Goal: Information Seeking & Learning: Learn about a topic

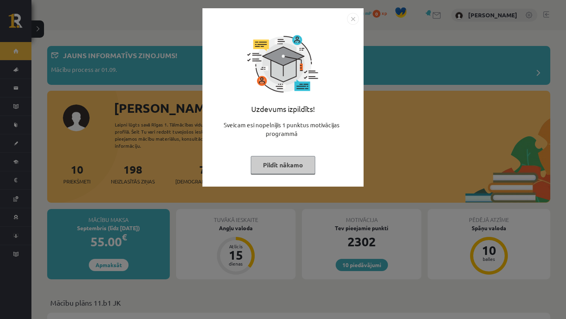
click at [280, 159] on button "Pildīt nākamo" at bounding box center [283, 165] width 64 height 18
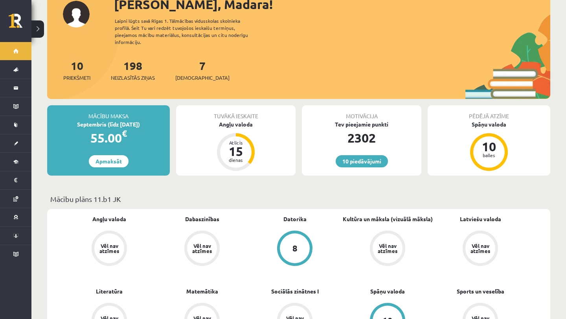
scroll to position [110, 0]
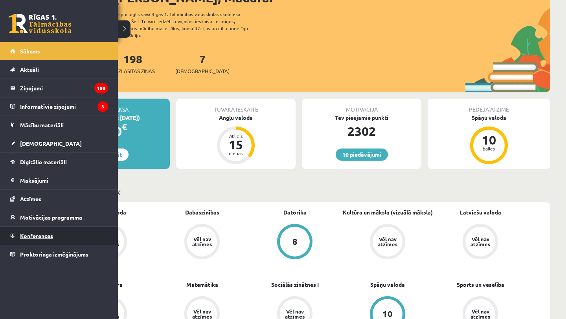
click at [38, 235] on span "Konferences" at bounding box center [36, 235] width 33 height 7
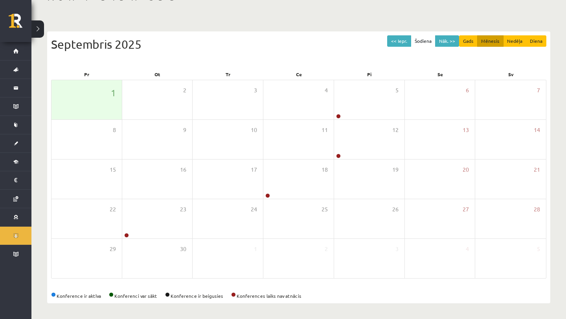
scroll to position [56, 0]
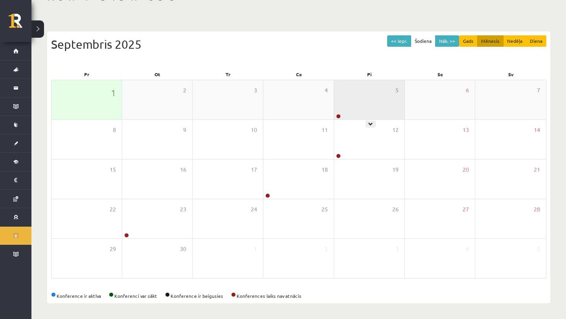
click at [367, 112] on div "5" at bounding box center [369, 99] width 70 height 39
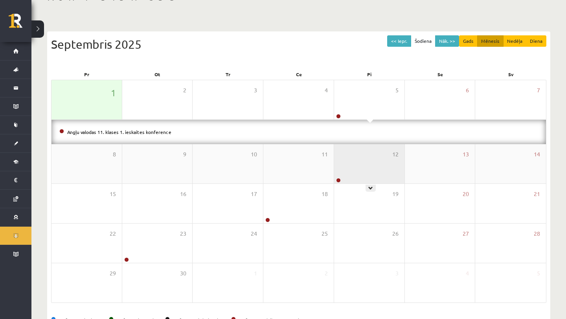
click at [380, 155] on div "12" at bounding box center [369, 163] width 70 height 39
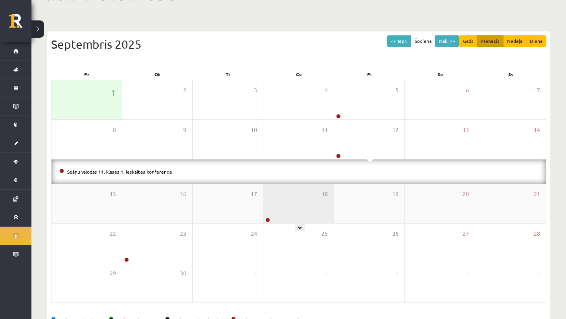
click at [296, 207] on div "18" at bounding box center [298, 203] width 70 height 39
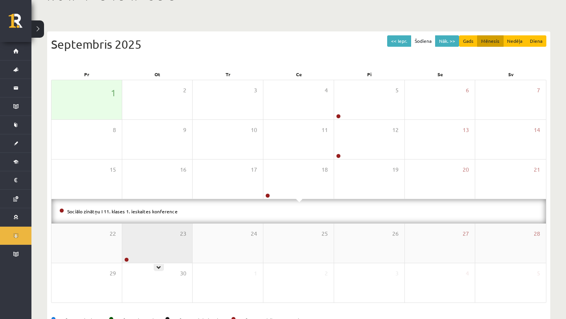
click at [157, 251] on div "23" at bounding box center [157, 242] width 70 height 39
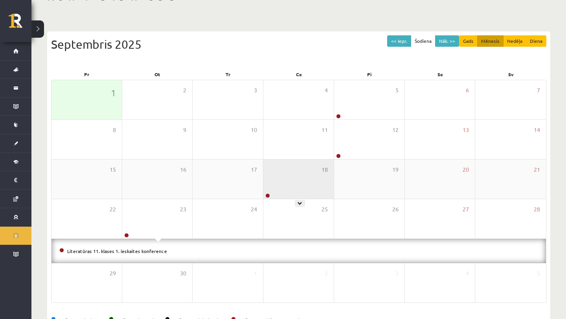
click at [271, 181] on div "18" at bounding box center [298, 178] width 70 height 39
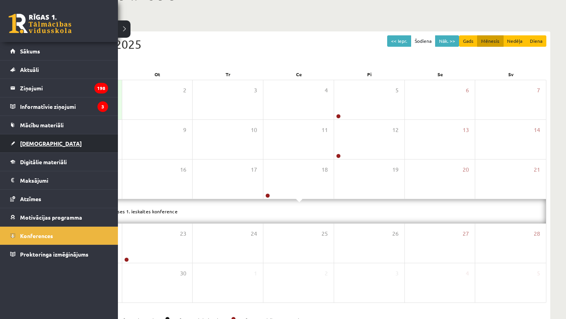
click at [22, 139] on link "[DEMOGRAPHIC_DATA]" at bounding box center [59, 143] width 98 height 18
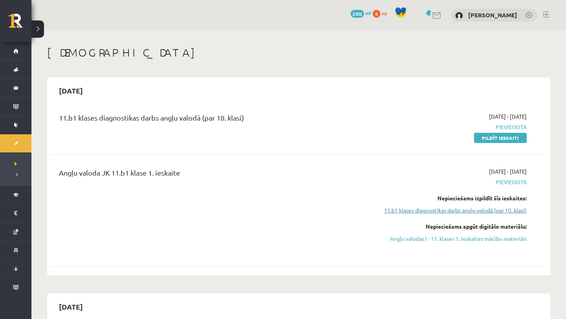
click at [399, 210] on link "11.b1 klases diagnostikas darbs angļu valodā (par 10. klasi)" at bounding box center [452, 210] width 148 height 8
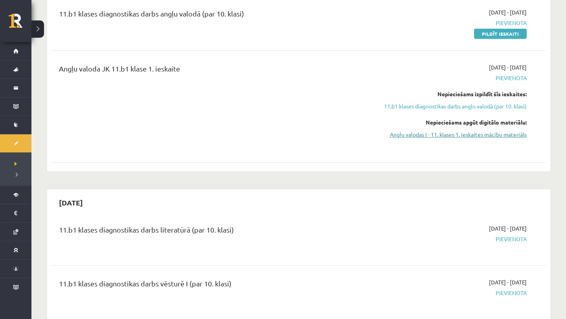
click at [429, 135] on link "Angļu valodas I - 11. klases 1. ieskaites mācību materiāls" at bounding box center [452, 134] width 148 height 8
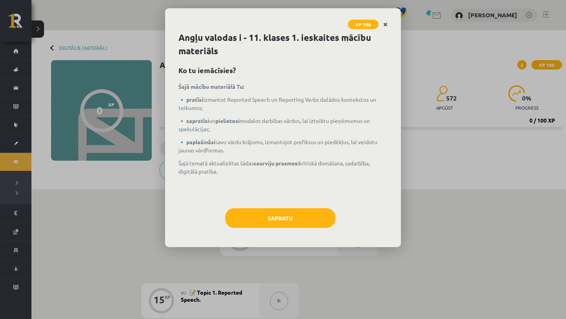
click at [389, 28] on link "Close" at bounding box center [385, 24] width 14 height 15
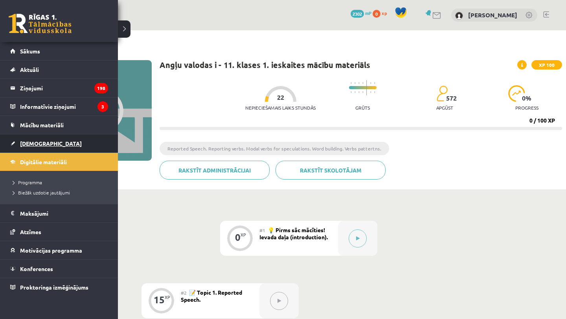
click at [20, 145] on span "[DEMOGRAPHIC_DATA]" at bounding box center [51, 143] width 62 height 7
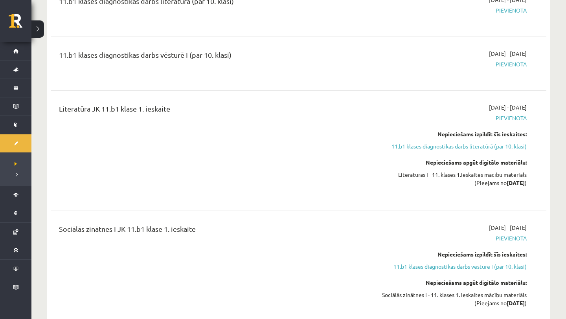
scroll to position [333, 0]
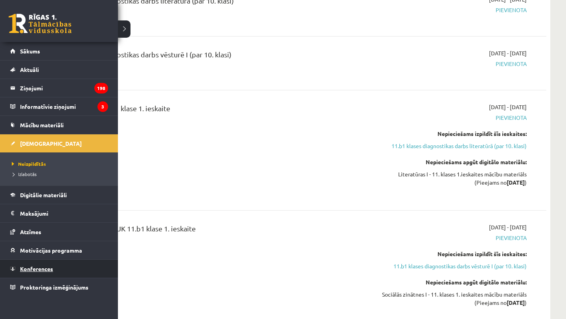
click at [27, 272] on link "Konferences" at bounding box center [59, 269] width 98 height 18
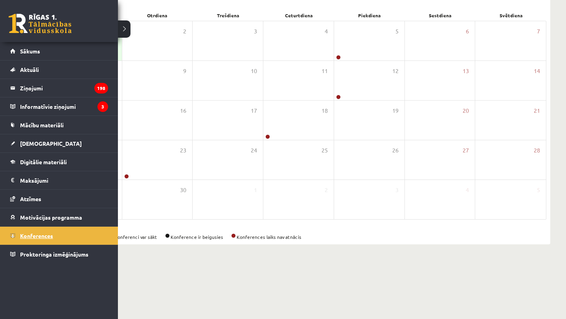
scroll to position [56, 0]
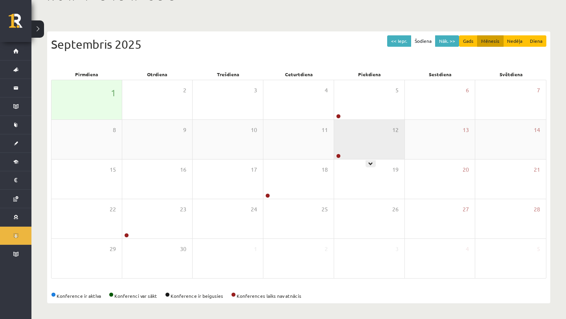
click at [351, 144] on div "12" at bounding box center [369, 139] width 70 height 39
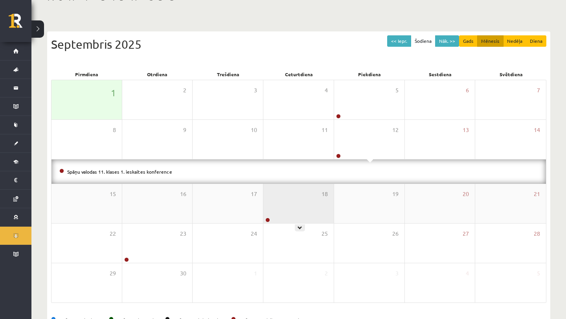
click at [270, 199] on div "18" at bounding box center [298, 203] width 70 height 39
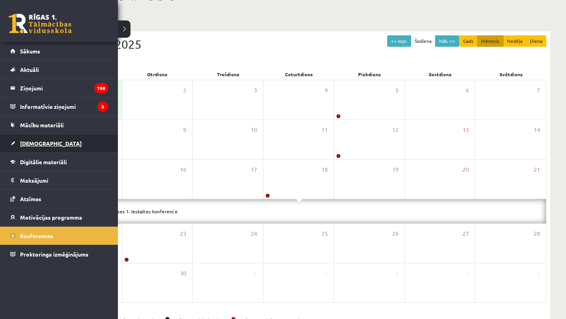
click at [37, 143] on span "[DEMOGRAPHIC_DATA]" at bounding box center [51, 143] width 62 height 7
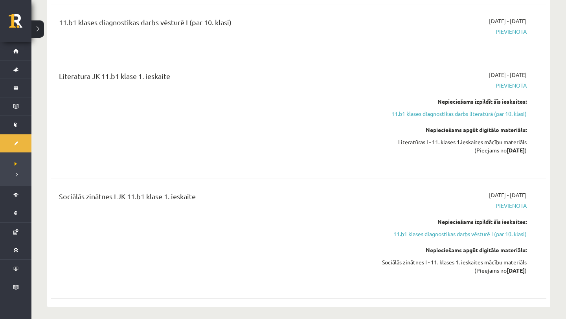
scroll to position [369, 0]
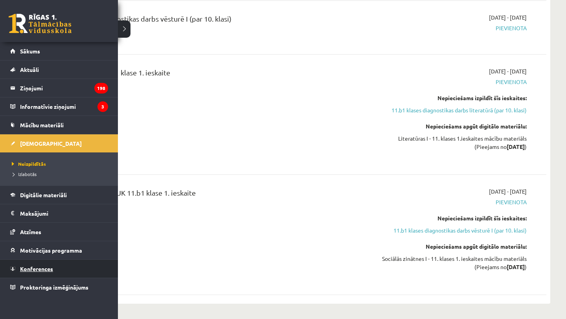
click at [35, 267] on span "Konferences" at bounding box center [36, 268] width 33 height 7
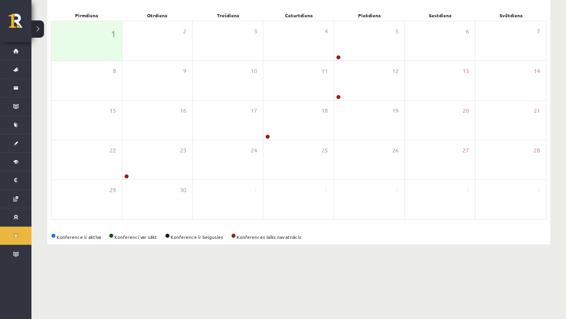
scroll to position [56, 0]
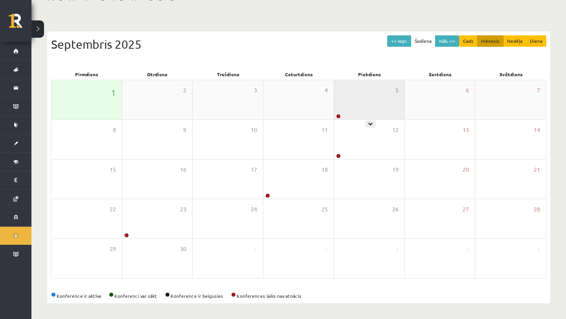
click at [361, 113] on div "5" at bounding box center [369, 99] width 70 height 39
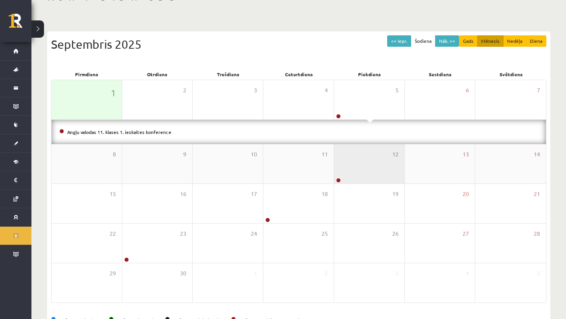
drag, startPoint x: 368, startPoint y: 191, endPoint x: 368, endPoint y: 169, distance: 22.4
click at [368, 189] on div "19" at bounding box center [369, 203] width 70 height 39
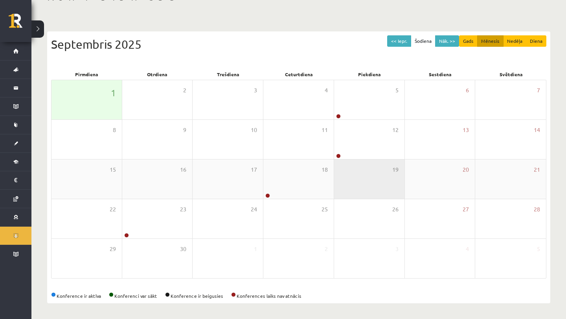
click at [368, 165] on div "19" at bounding box center [369, 178] width 70 height 39
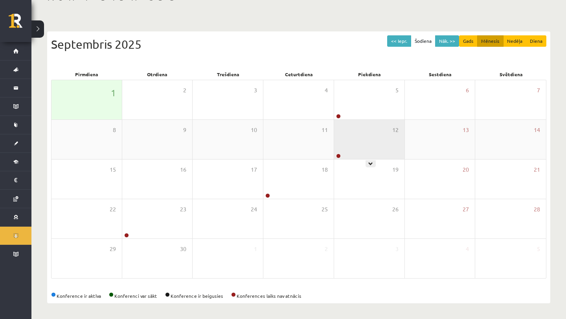
click at [367, 157] on div "12" at bounding box center [369, 139] width 70 height 39
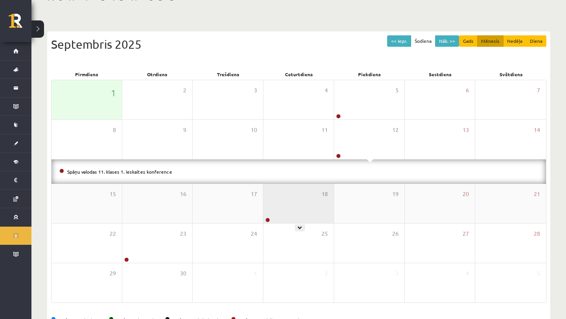
click at [300, 203] on div "18" at bounding box center [298, 203] width 70 height 39
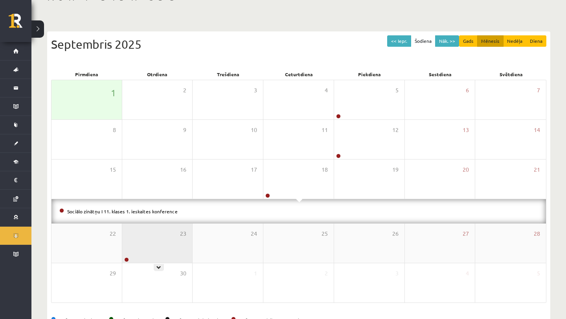
click at [187, 239] on div "23" at bounding box center [157, 242] width 70 height 39
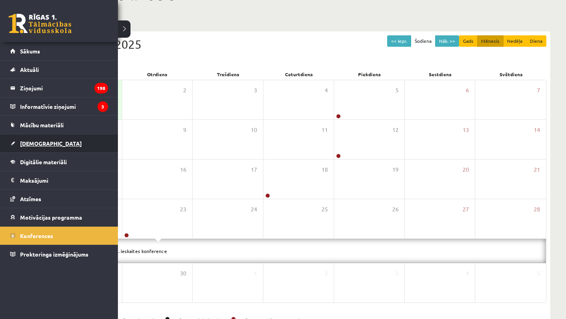
click at [30, 143] on span "[DEMOGRAPHIC_DATA]" at bounding box center [51, 143] width 62 height 7
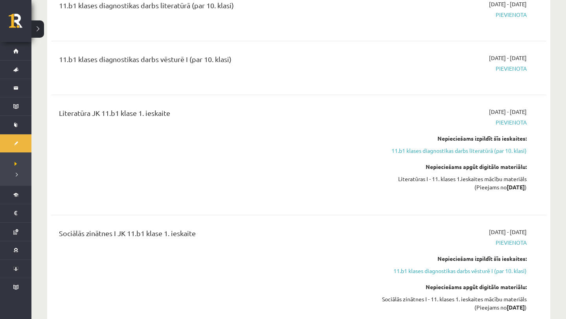
scroll to position [329, 0]
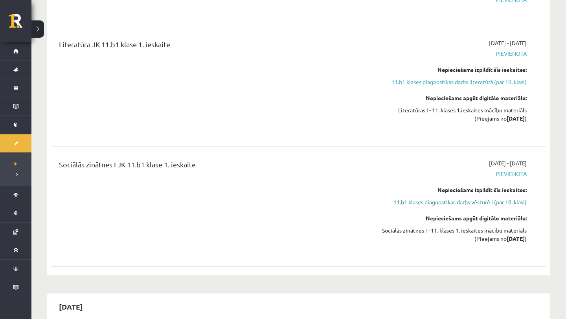
click at [410, 201] on link "11.b1 klases diagnostikas darbs vēsturē I (par 10. klasi)" at bounding box center [452, 202] width 148 height 8
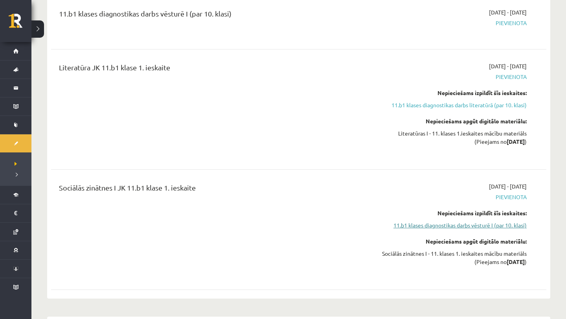
click at [401, 225] on link "11.b1 klases diagnostikas darbs vēsturē I (par 10. klasi)" at bounding box center [452, 225] width 148 height 8
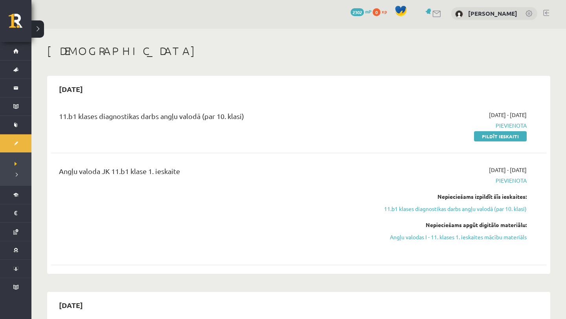
scroll to position [0, 0]
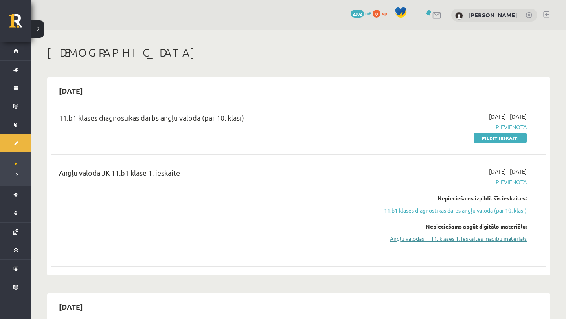
click at [412, 238] on link "Angļu valodas I - 11. klases 1. ieskaites mācību materiāls" at bounding box center [452, 238] width 148 height 8
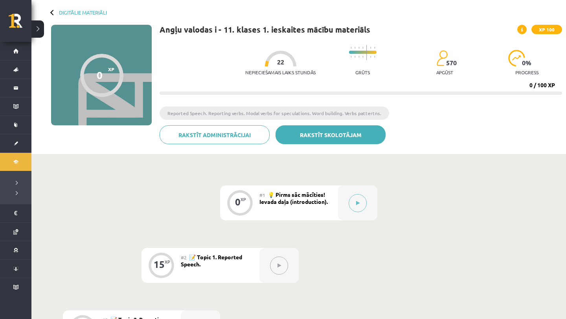
scroll to position [42, 0]
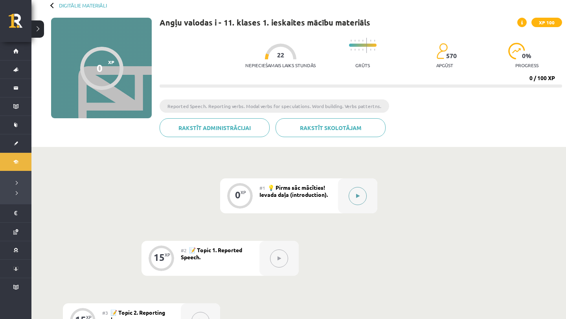
click at [354, 194] on button at bounding box center [357, 196] width 18 height 18
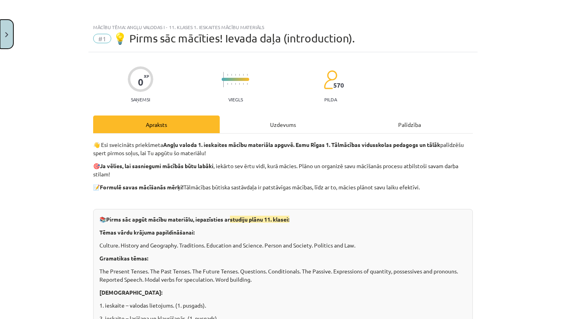
click at [4, 37] on button "Close" at bounding box center [6, 34] width 13 height 29
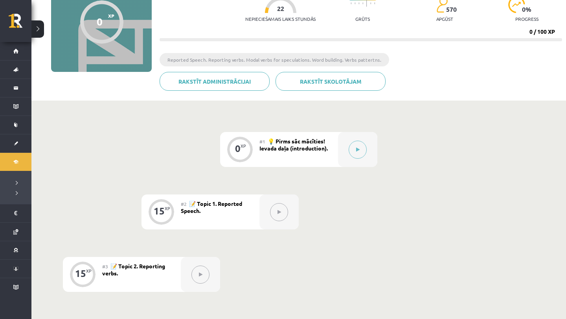
scroll to position [85, 0]
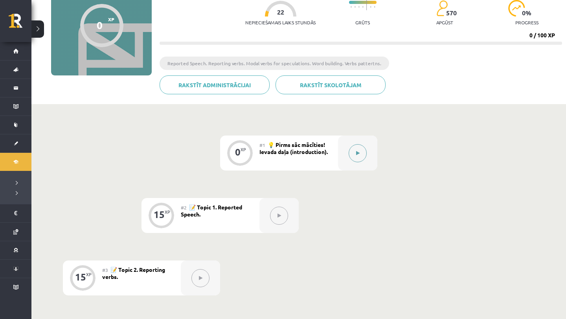
click at [359, 147] on button at bounding box center [357, 153] width 18 height 18
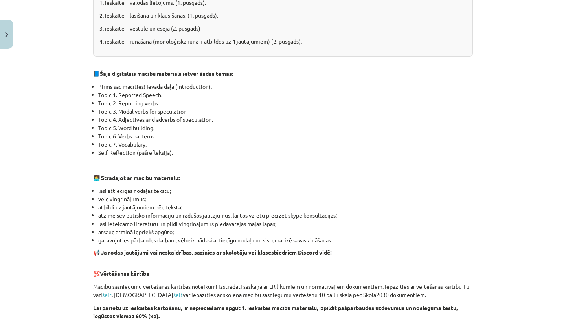
scroll to position [298, 0]
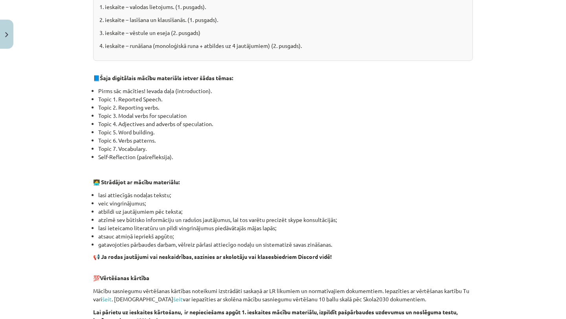
click at [339, 150] on li "Topic 7. Vocabulary." at bounding box center [285, 149] width 374 height 8
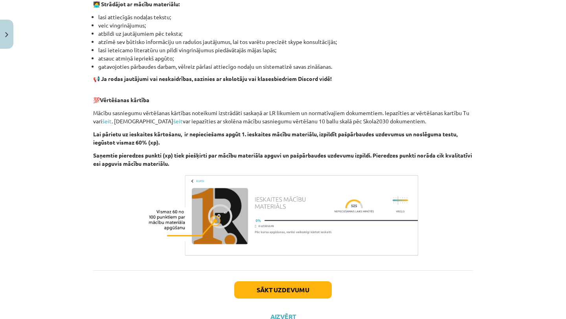
scroll to position [478, 0]
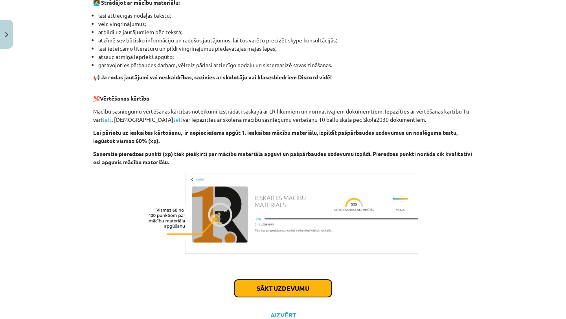
click at [291, 284] on button "Sākt uzdevumu" at bounding box center [282, 288] width 97 height 17
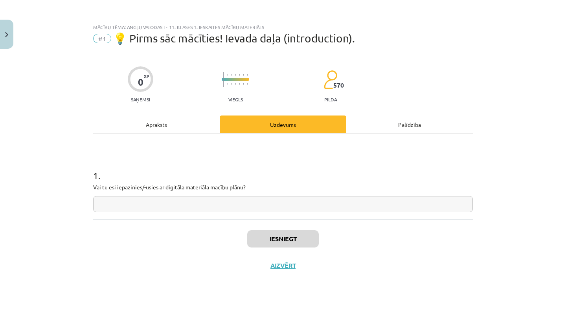
click at [258, 207] on input "text" at bounding box center [282, 204] width 379 height 16
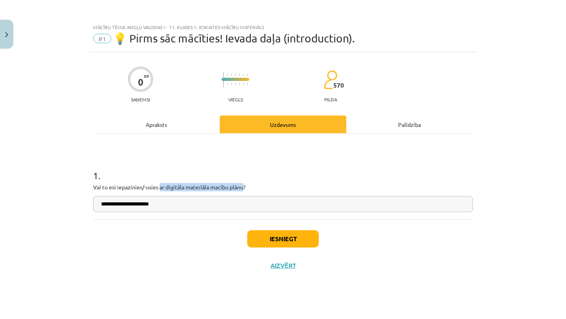
drag, startPoint x: 159, startPoint y: 188, endPoint x: 243, endPoint y: 187, distance: 84.8
click at [243, 187] on p "Vai tu esi iepazinies/-usies ar digitāla materiāla macību plānu?" at bounding box center [282, 187] width 379 height 8
copy p "ar digitāla materiāla macību plānu"
click at [180, 202] on input "**********" at bounding box center [282, 204] width 379 height 16
paste input "**********"
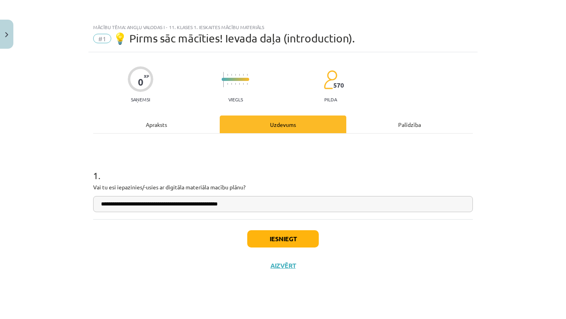
type input "**********"
click at [274, 241] on button "Iesniegt" at bounding box center [282, 238] width 71 height 17
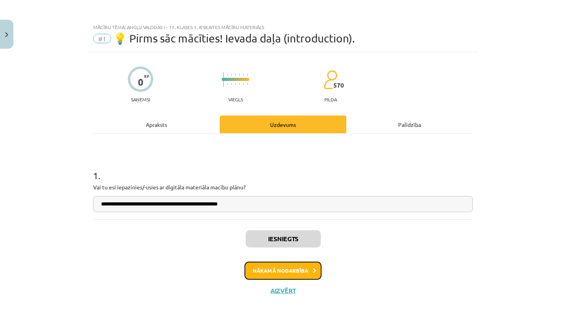
click at [278, 273] on button "Nākamā nodarbība" at bounding box center [282, 271] width 77 height 18
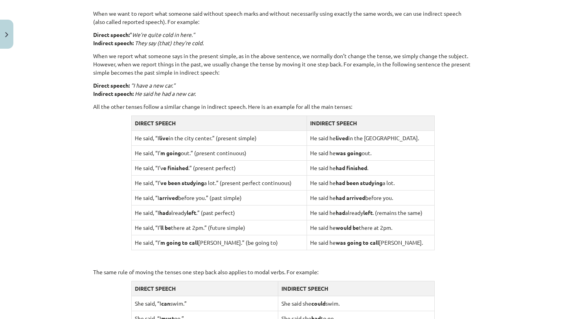
scroll to position [567, 0]
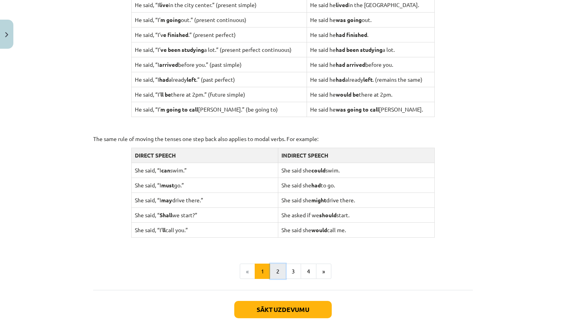
click at [280, 270] on button "2" at bounding box center [278, 272] width 16 height 16
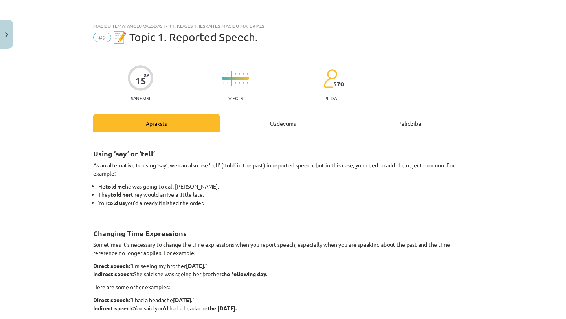
scroll to position [0, 0]
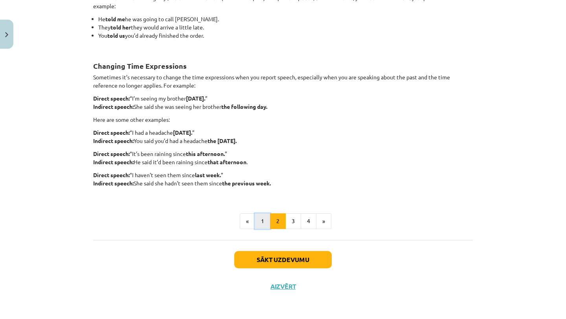
click at [264, 224] on button "1" at bounding box center [262, 221] width 16 height 16
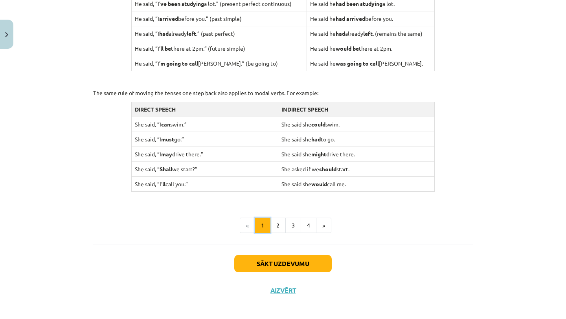
scroll to position [739, 0]
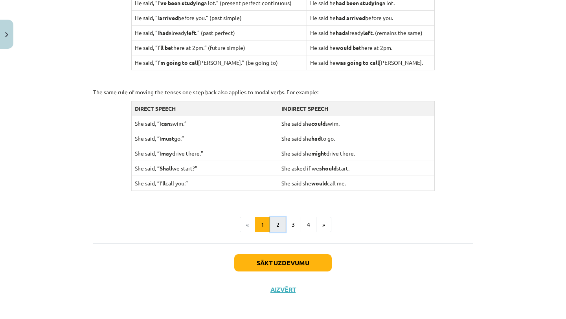
click at [282, 219] on button "2" at bounding box center [278, 225] width 16 height 16
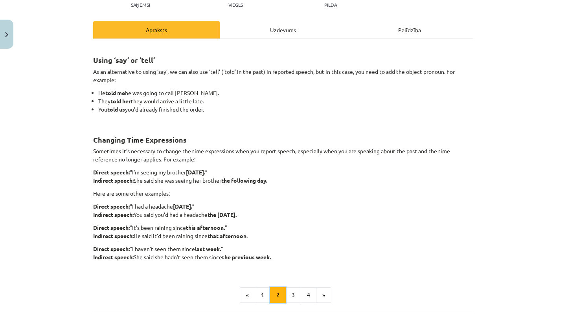
scroll to position [99, 0]
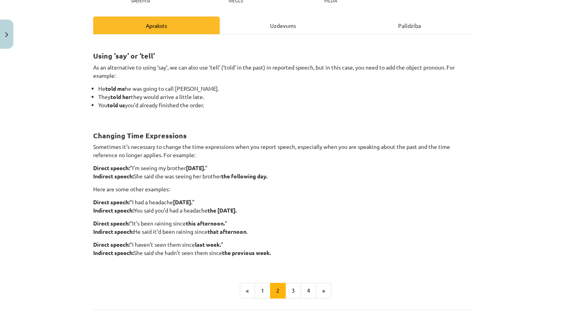
click at [305, 178] on p "Direct speech: “I’m seeing my brother tomorrow. ” Indirect speech: She said she…" at bounding box center [282, 172] width 379 height 16
click at [295, 285] on button "3" at bounding box center [293, 291] width 16 height 16
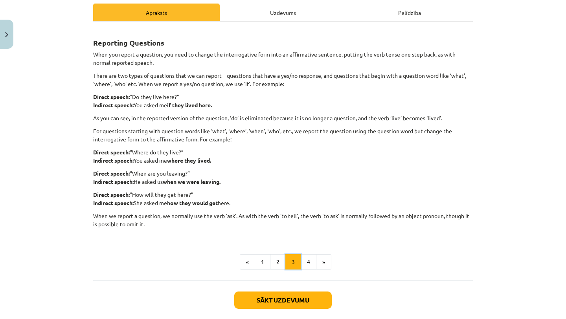
scroll to position [119, 0]
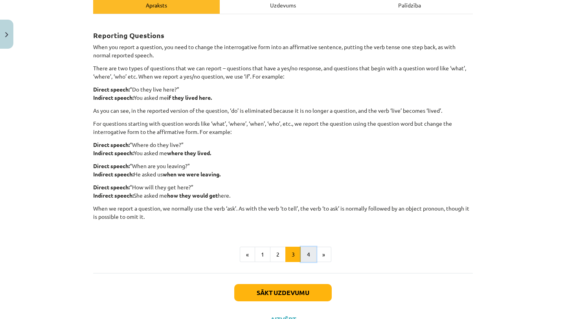
click at [304, 252] on button "4" at bounding box center [308, 255] width 16 height 16
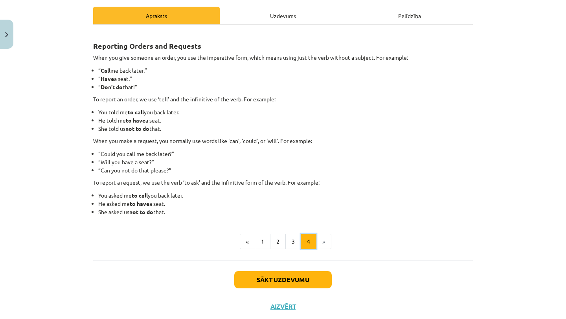
scroll to position [109, 0]
click at [322, 236] on li "»" at bounding box center [323, 241] width 15 height 16
click at [318, 243] on li "»" at bounding box center [323, 241] width 15 height 16
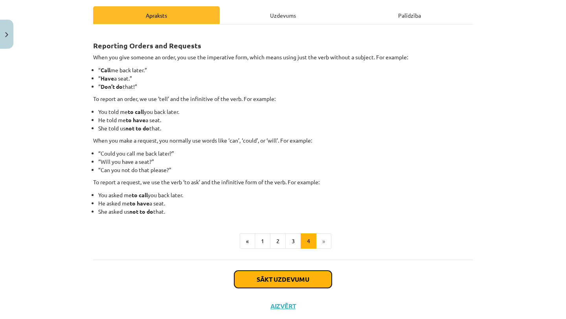
click at [296, 282] on button "Sākt uzdevumu" at bounding box center [282, 279] width 97 height 17
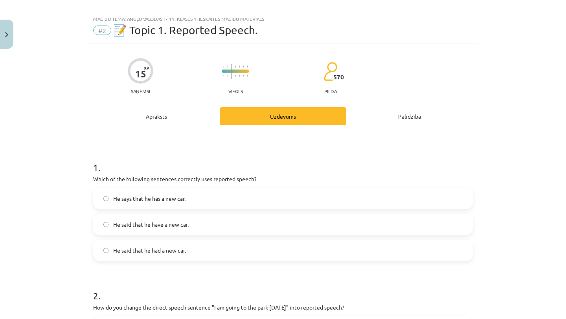
scroll to position [0, 0]
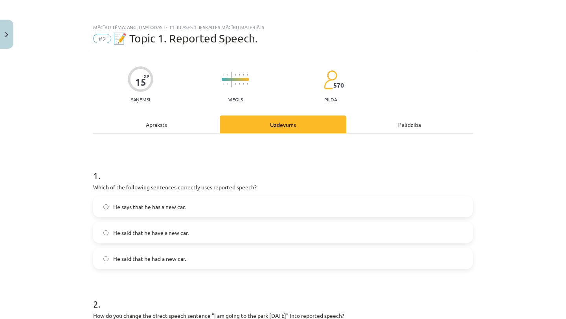
click at [306, 247] on div "He says that he has a new car. He said that he have a new car. He said that he …" at bounding box center [282, 232] width 379 height 73
click at [100, 258] on label "He said that he had a new car." at bounding box center [283, 259] width 378 height 20
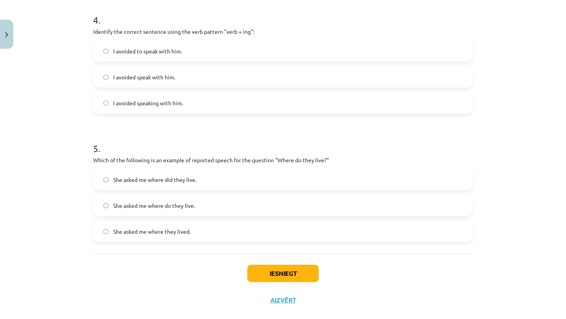
scroll to position [555, 0]
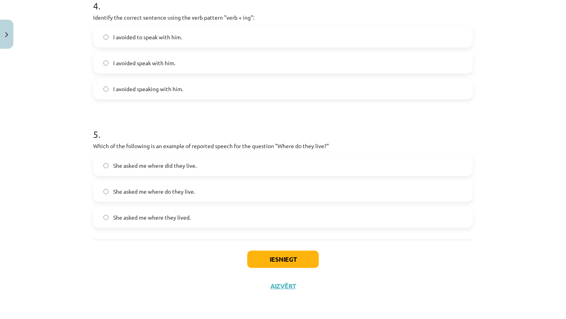
click at [105, 214] on label "She asked me where they lived." at bounding box center [283, 217] width 378 height 20
click at [96, 192] on label "She asked me where do they live." at bounding box center [283, 191] width 378 height 20
click at [101, 166] on label "She asked me where did they live." at bounding box center [283, 166] width 378 height 20
click at [259, 257] on button "Iesniegt" at bounding box center [282, 259] width 71 height 17
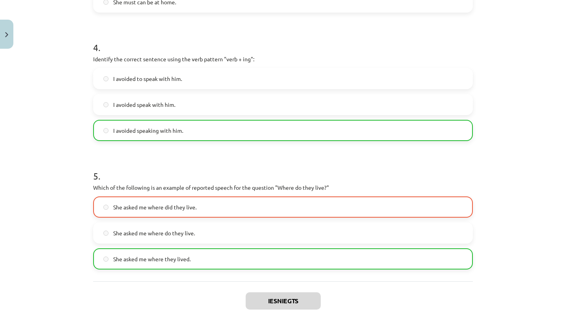
scroll to position [580, 0]
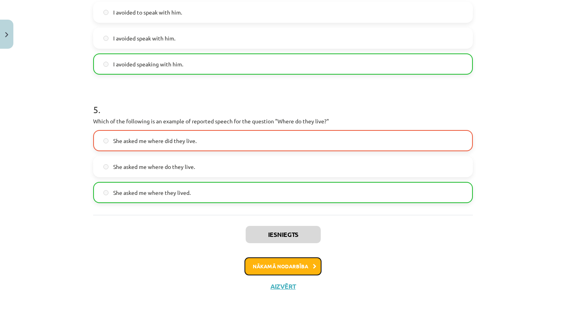
click at [269, 265] on button "Nākamā nodarbība" at bounding box center [282, 266] width 77 height 18
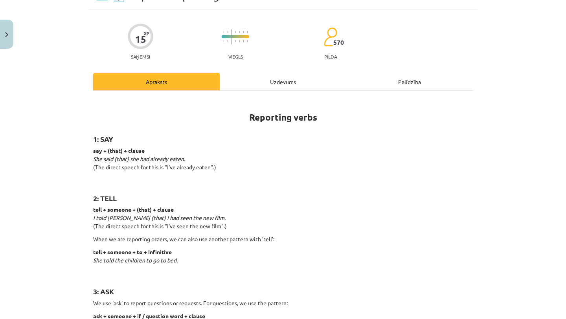
scroll to position [0, 0]
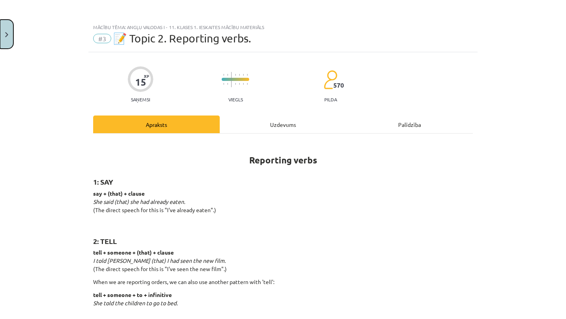
click at [6, 32] on button "Close" at bounding box center [6, 34] width 13 height 29
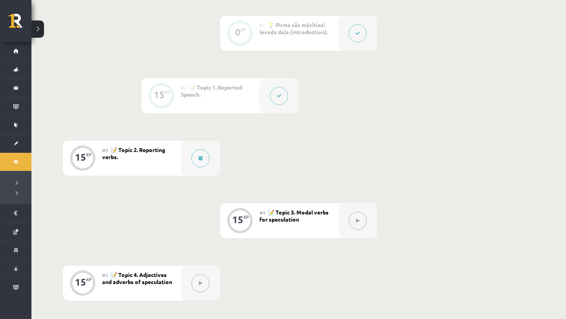
scroll to position [170, 0]
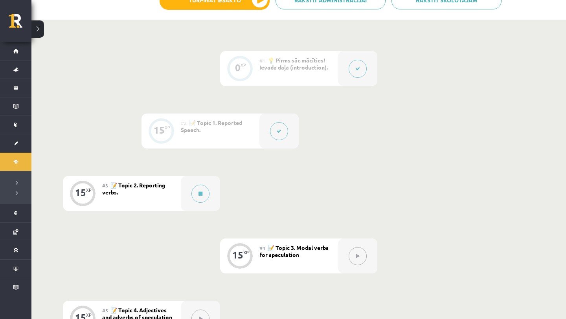
click at [272, 130] on button at bounding box center [279, 131] width 18 height 18
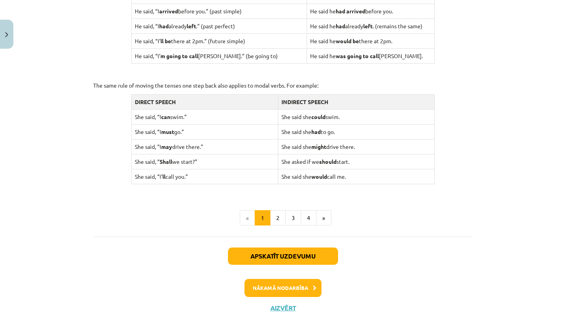
scroll to position [764, 0]
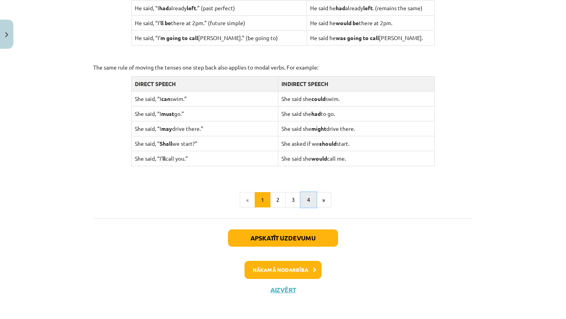
click at [309, 196] on button "4" at bounding box center [308, 200] width 16 height 16
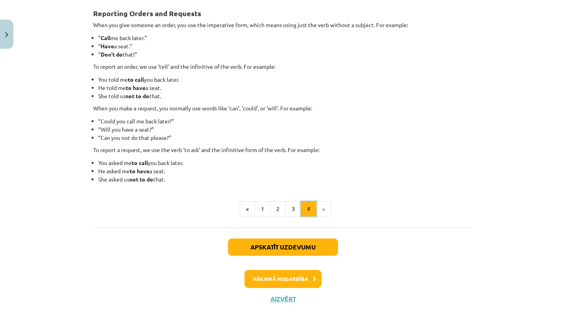
scroll to position [141, 0]
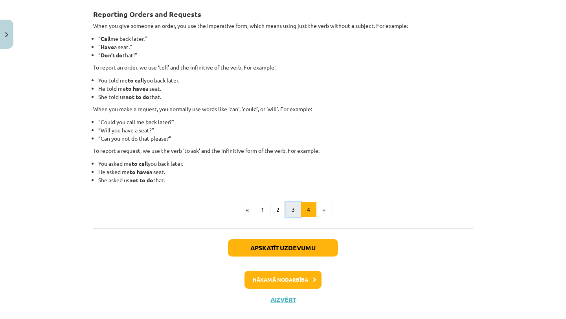
click at [293, 207] on button "3" at bounding box center [293, 210] width 16 height 16
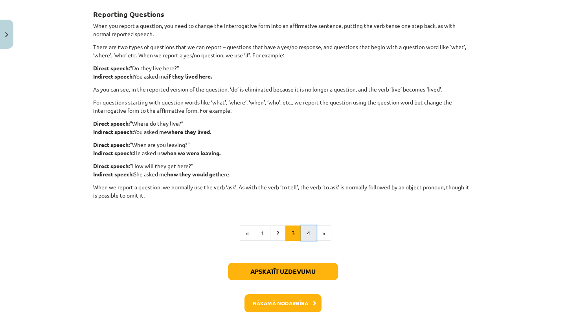
click at [303, 230] on button "4" at bounding box center [308, 233] width 16 height 16
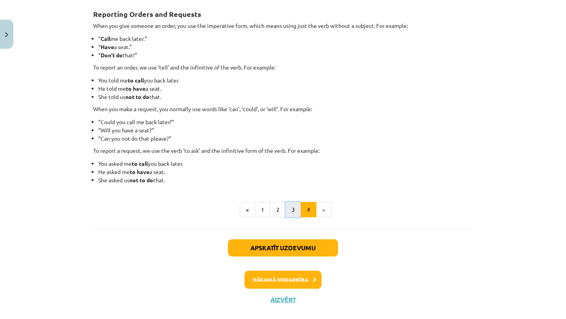
click at [291, 211] on button "3" at bounding box center [293, 210] width 16 height 16
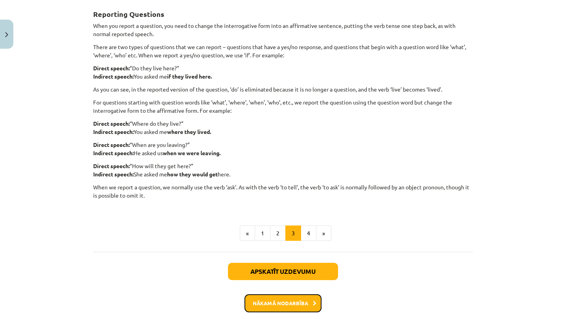
click at [284, 306] on button "Nākamā nodarbība" at bounding box center [282, 303] width 77 height 18
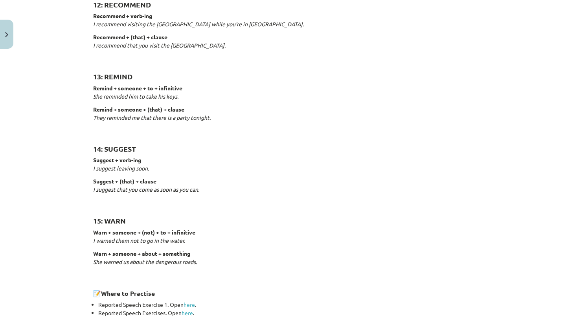
scroll to position [1197, 0]
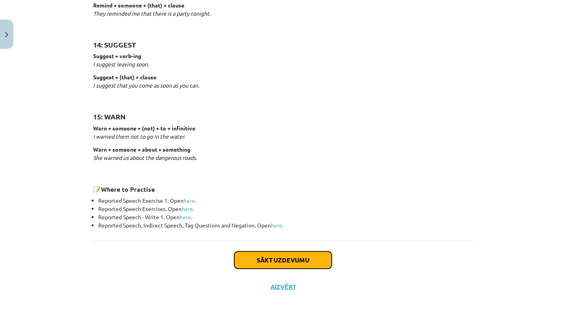
click at [267, 256] on button "Sākt uzdevumu" at bounding box center [282, 259] width 97 height 17
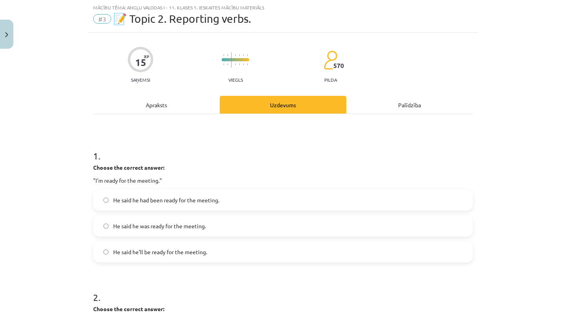
scroll to position [20, 0]
click at [2, 37] on button "Close" at bounding box center [6, 34] width 13 height 29
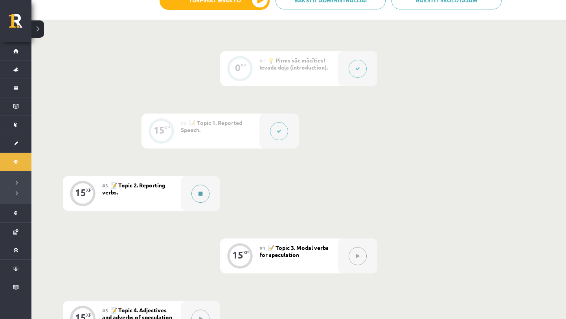
click at [192, 187] on div at bounding box center [200, 193] width 39 height 35
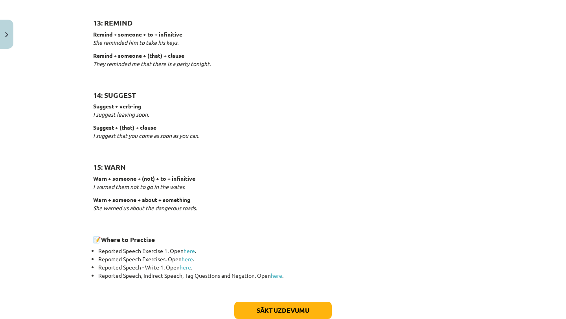
scroll to position [1197, 0]
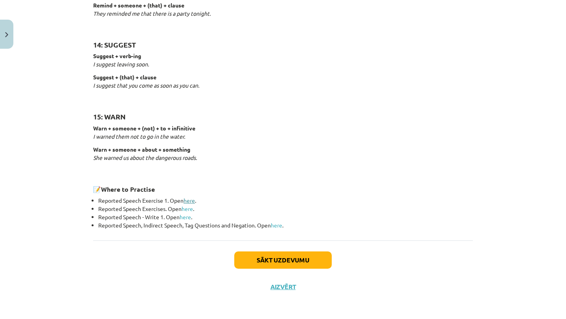
click at [190, 199] on link "here" at bounding box center [188, 200] width 11 height 7
